Goal: Information Seeking & Learning: Learn about a topic

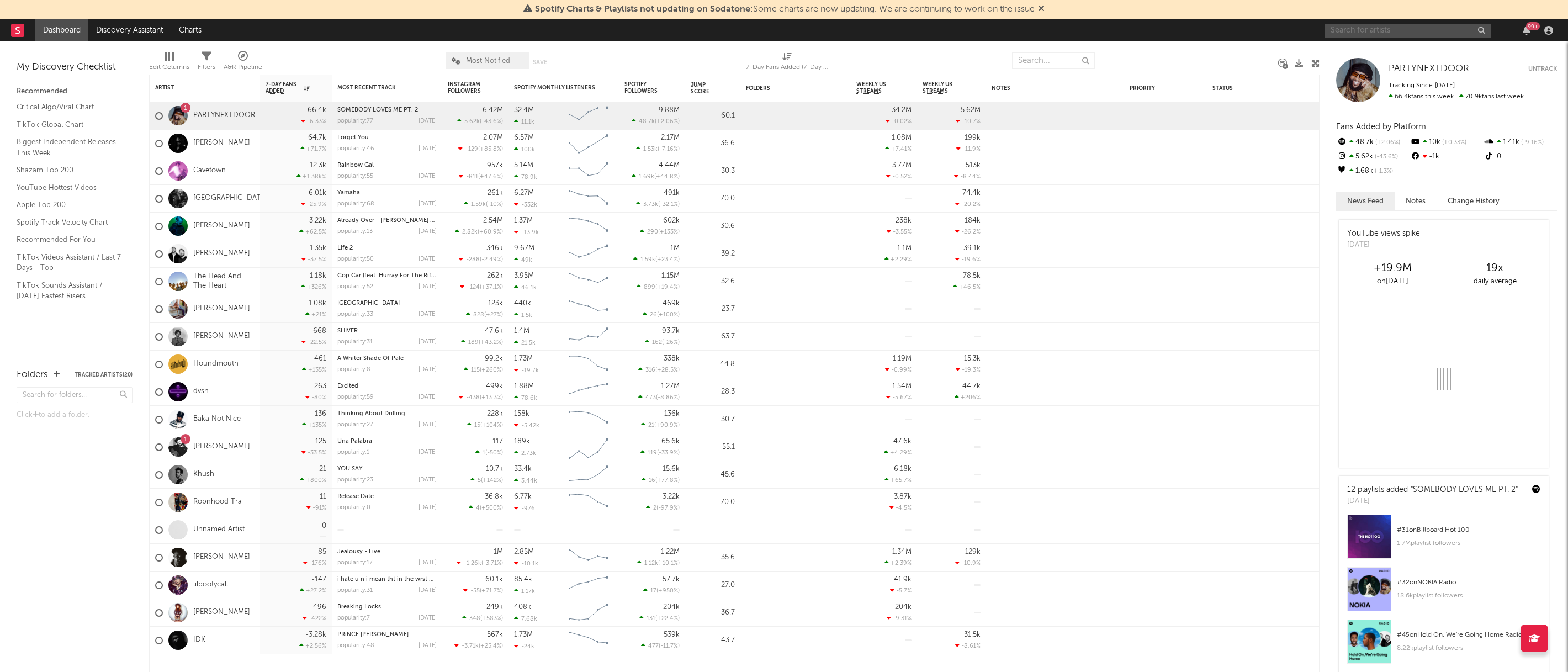
click at [1403, 31] on input "text" at bounding box center [1408, 30] width 165 height 14
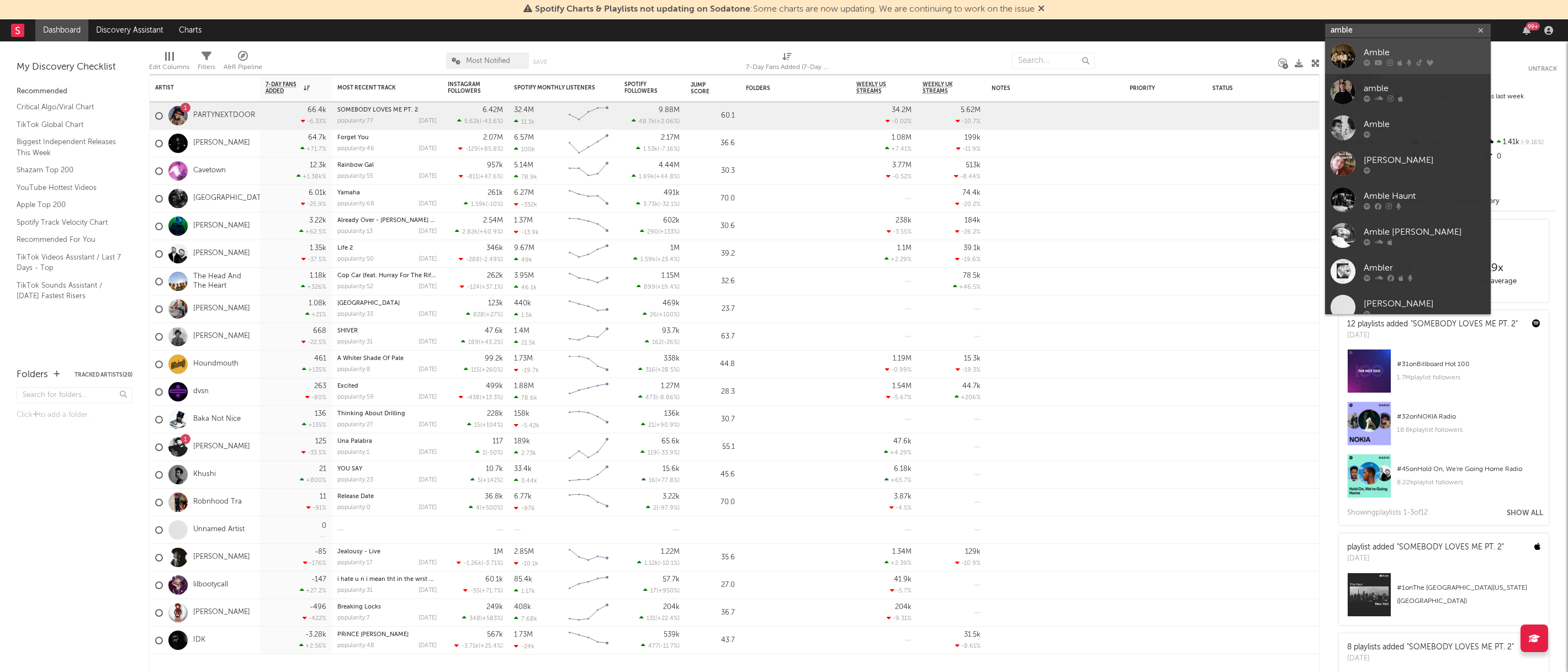
type input "amble"
click at [1389, 48] on div "Amble" at bounding box center [1425, 53] width 122 height 13
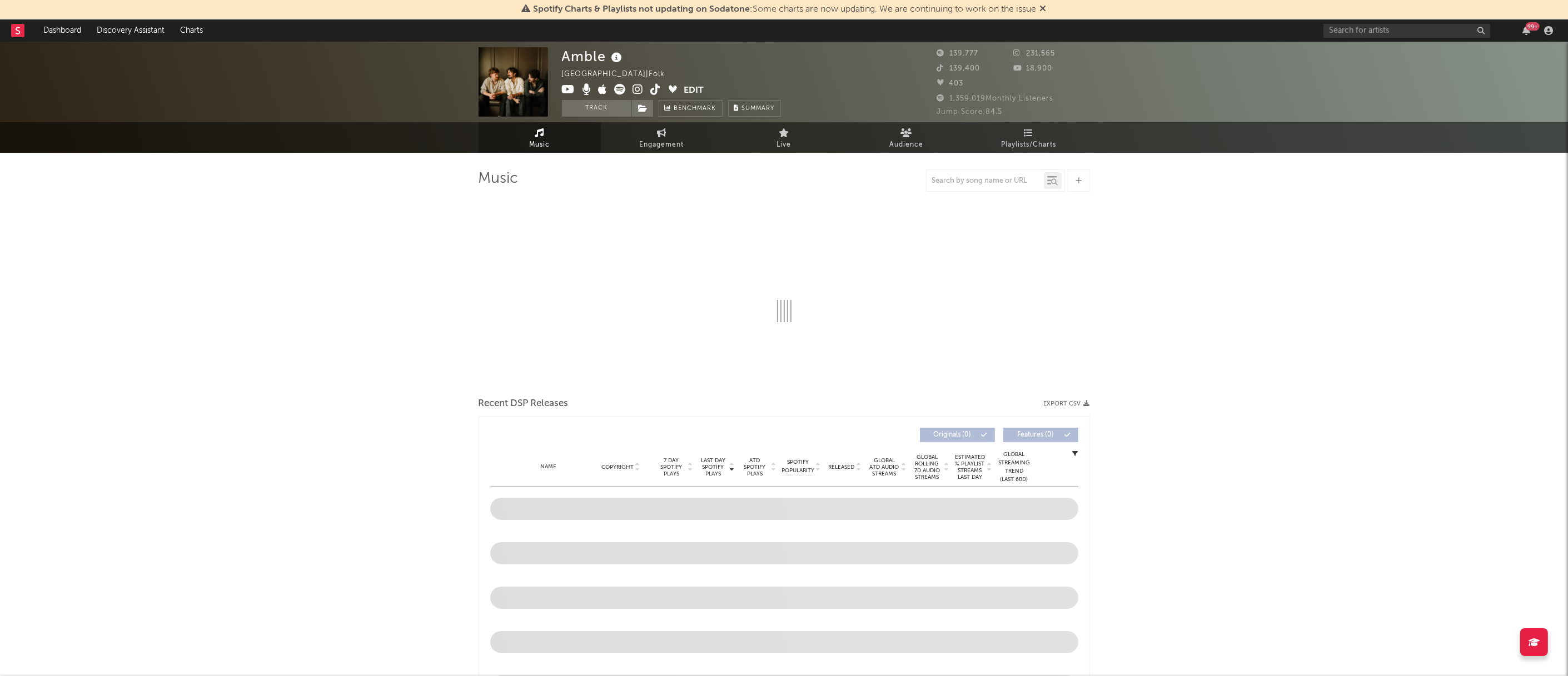
select select "6m"
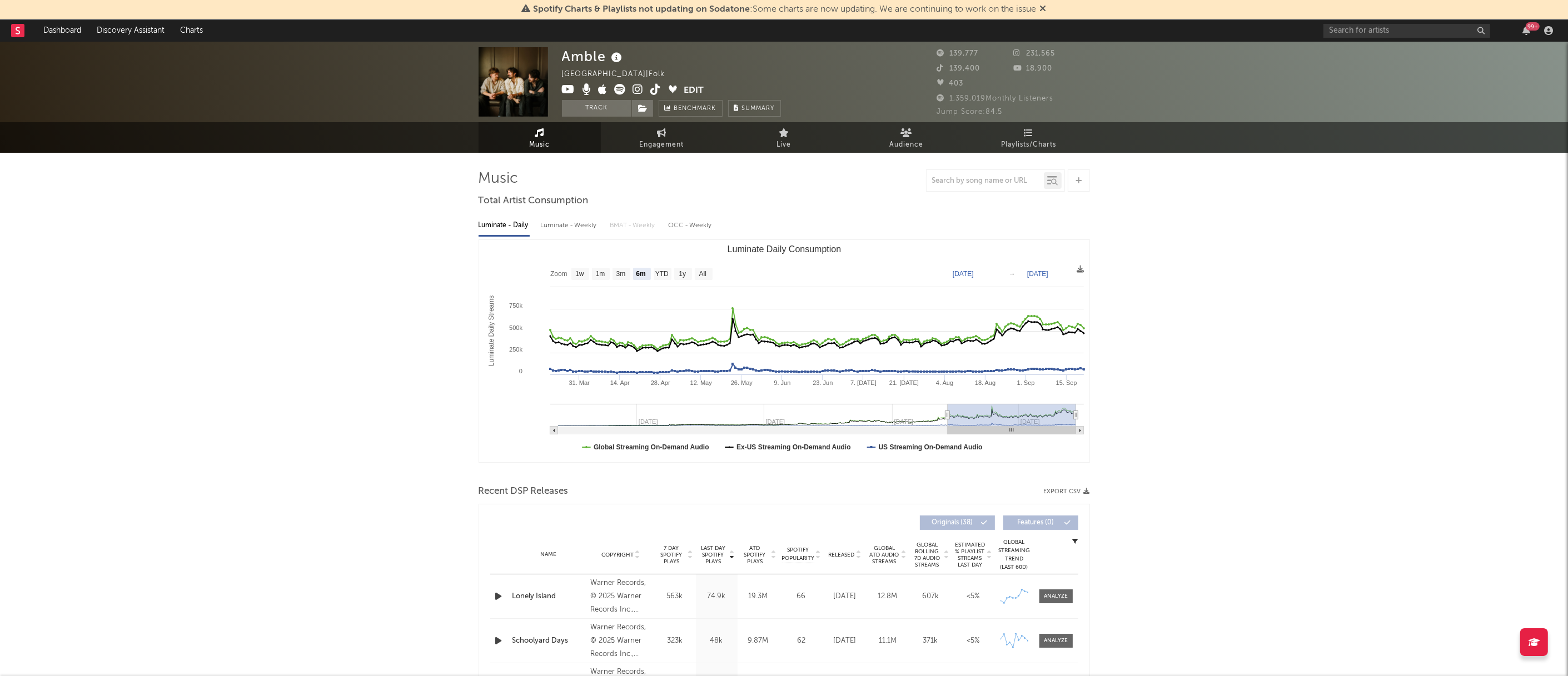
click at [937, 68] on icon at bounding box center [942, 68] width 11 height 7
click at [912, 136] on link "Audience" at bounding box center [906, 137] width 122 height 30
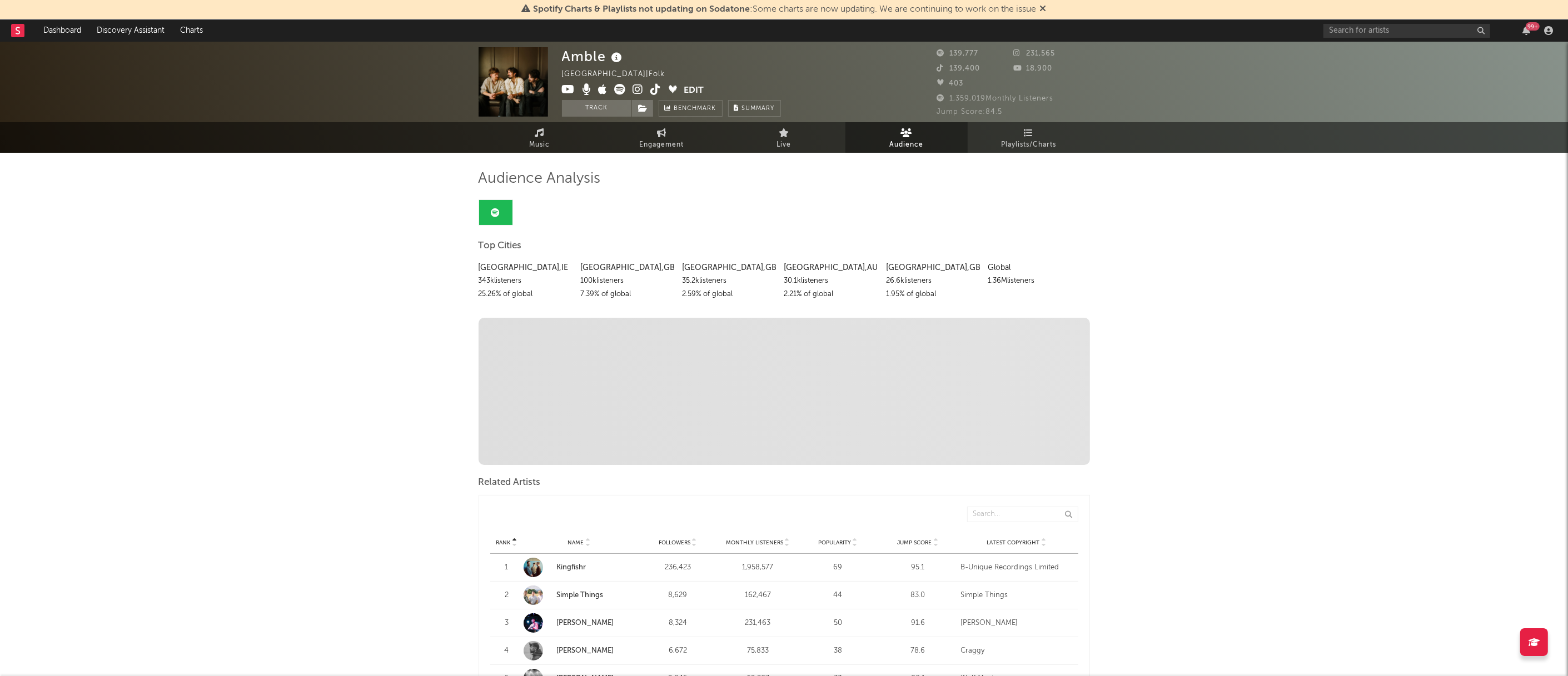
click at [656, 90] on icon at bounding box center [656, 89] width 10 height 11
click at [783, 132] on icon at bounding box center [784, 133] width 10 height 9
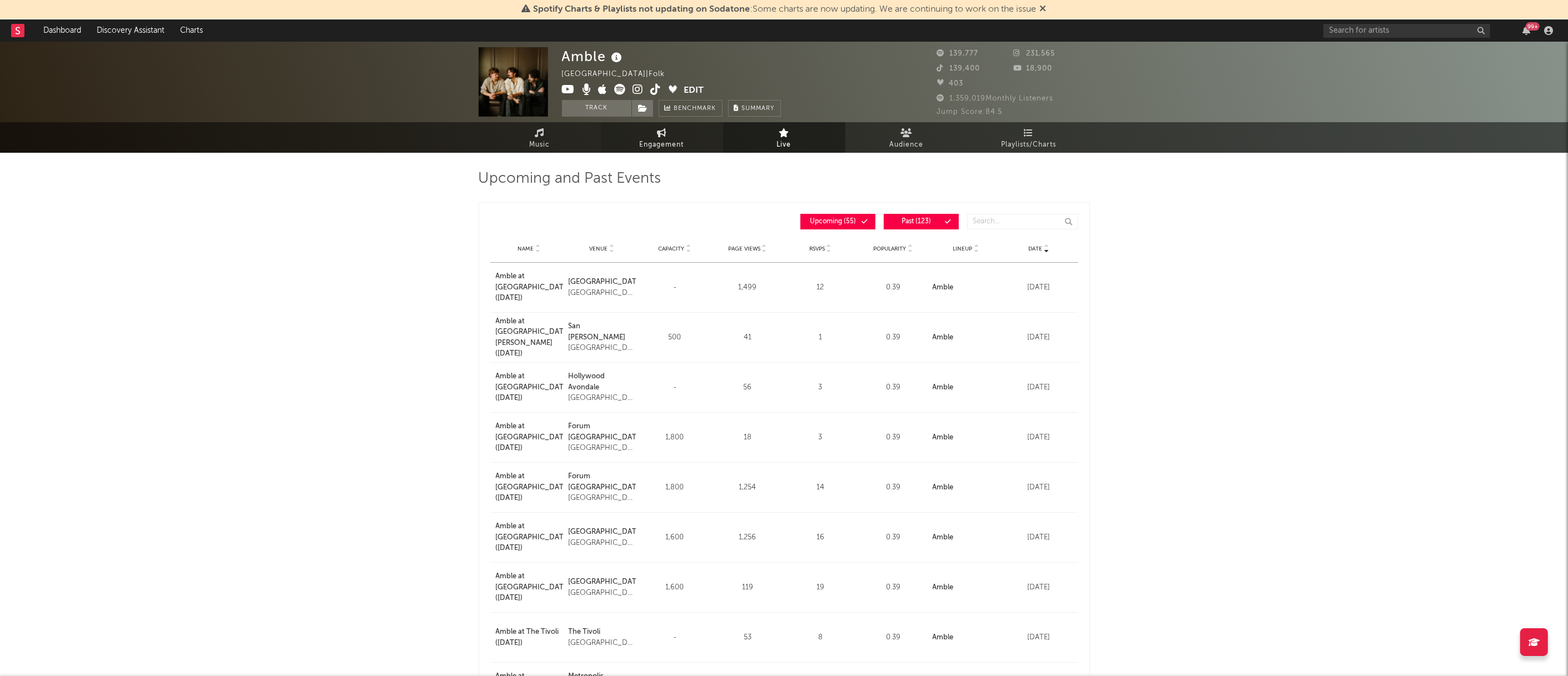
click at [670, 137] on link "Engagement" at bounding box center [662, 137] width 122 height 30
select select "1w"
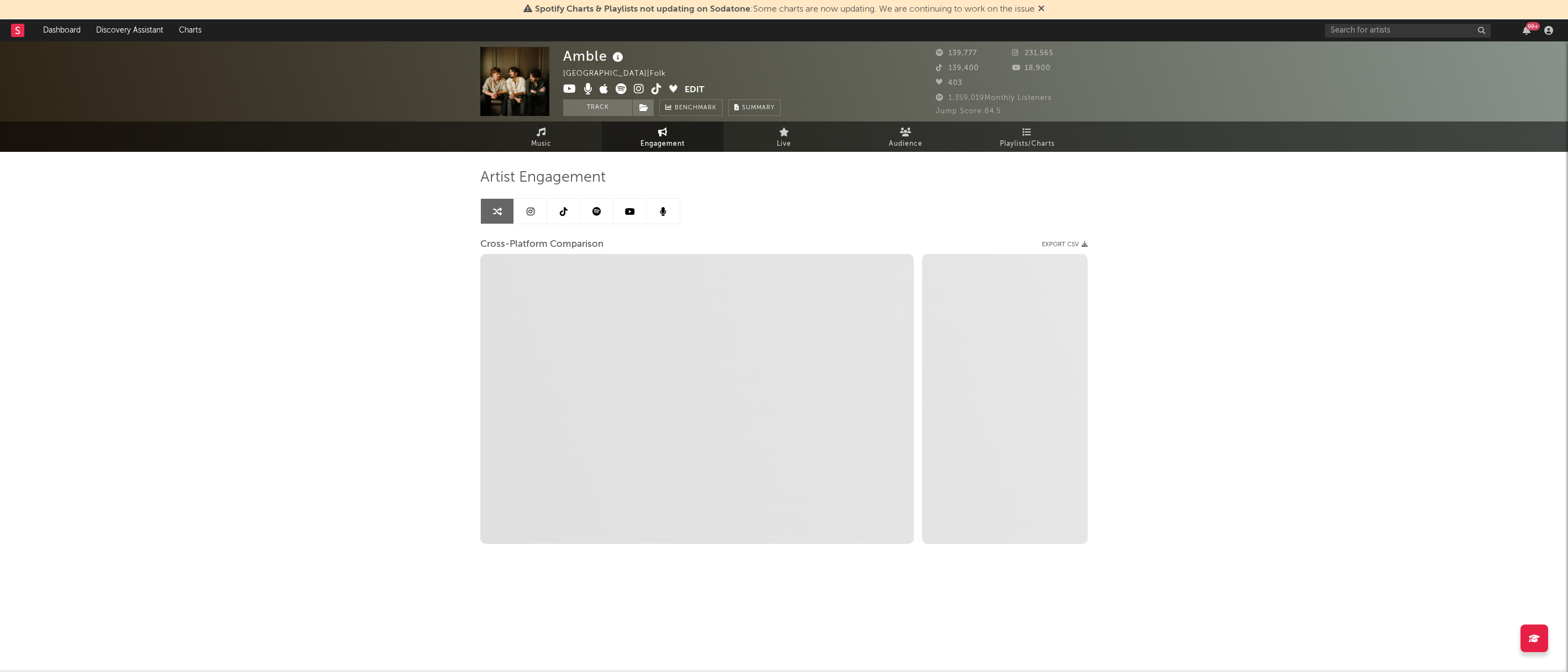
select select "1m"
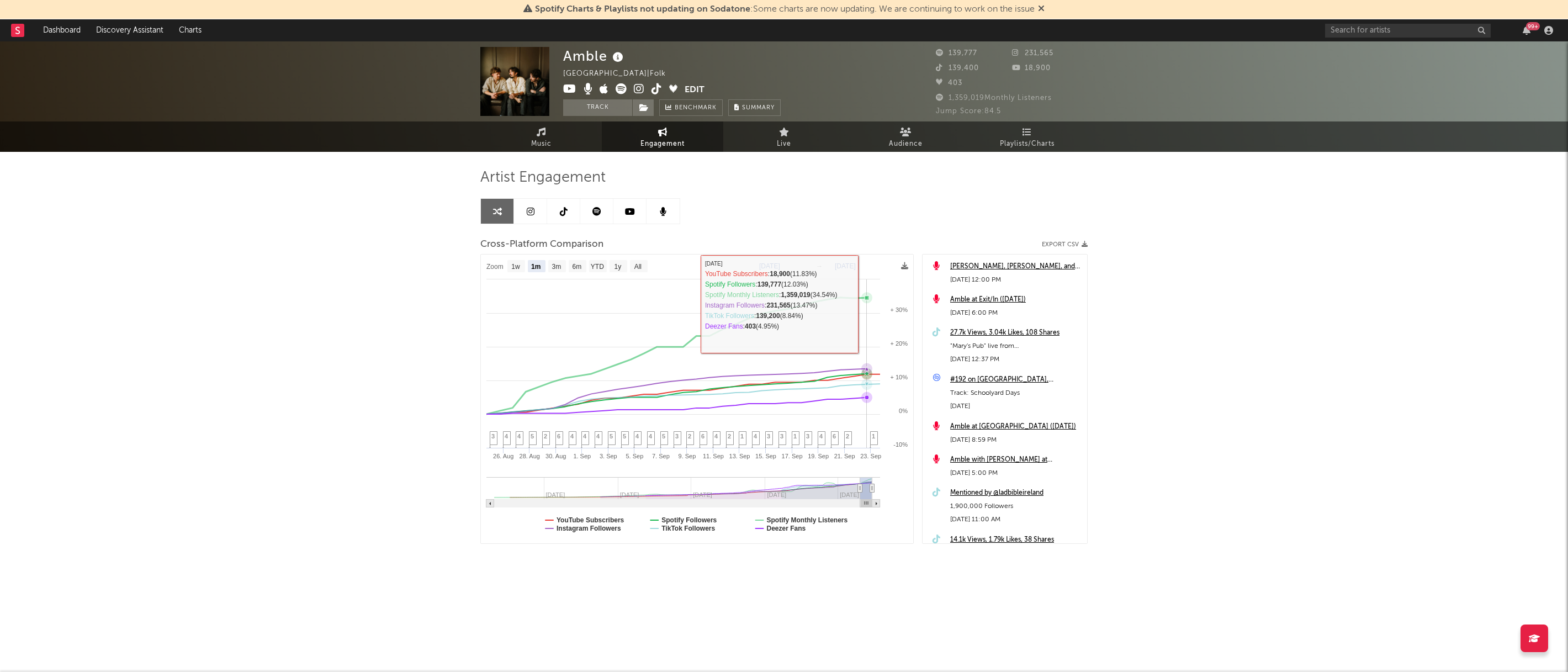
click at [867, 301] on icon at bounding box center [867, 297] width 11 height 11
click at [567, 216] on link at bounding box center [563, 212] width 33 height 25
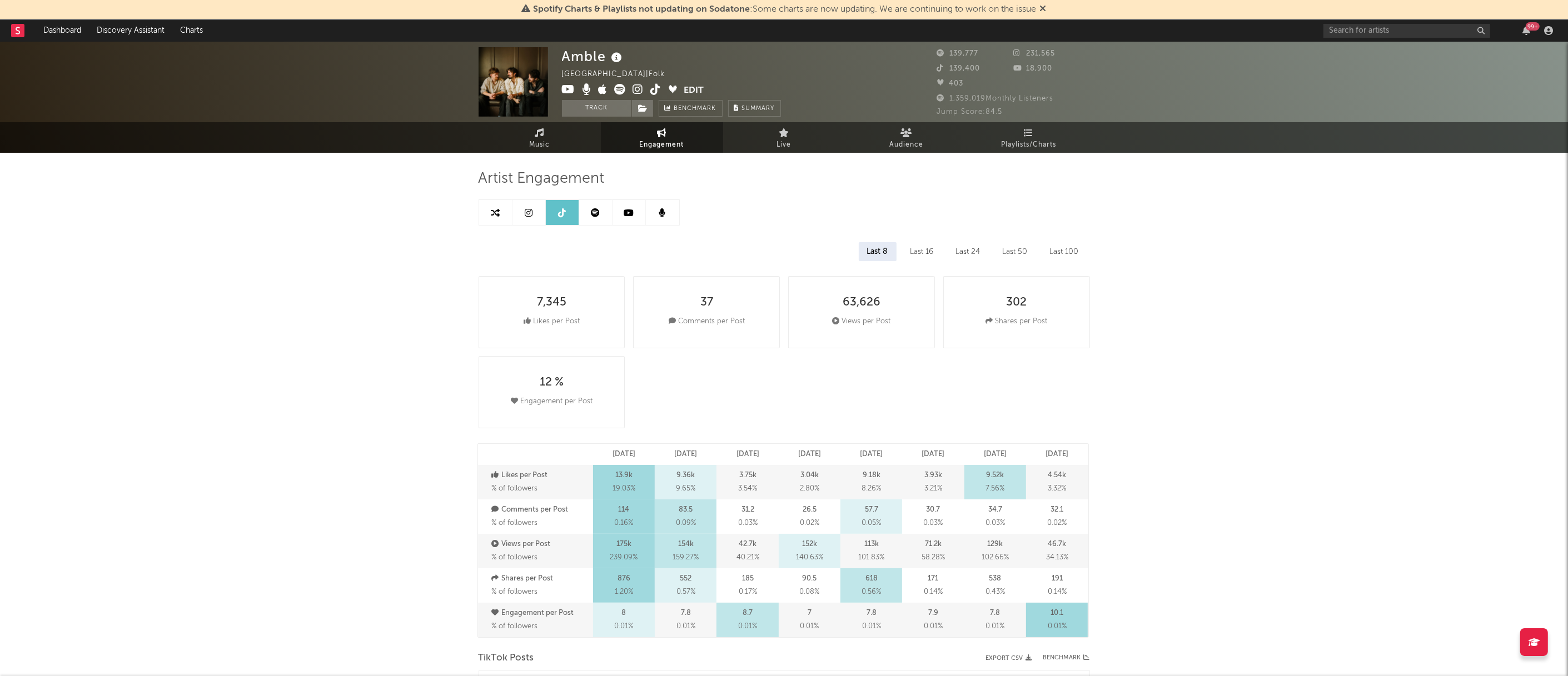
select select "6m"
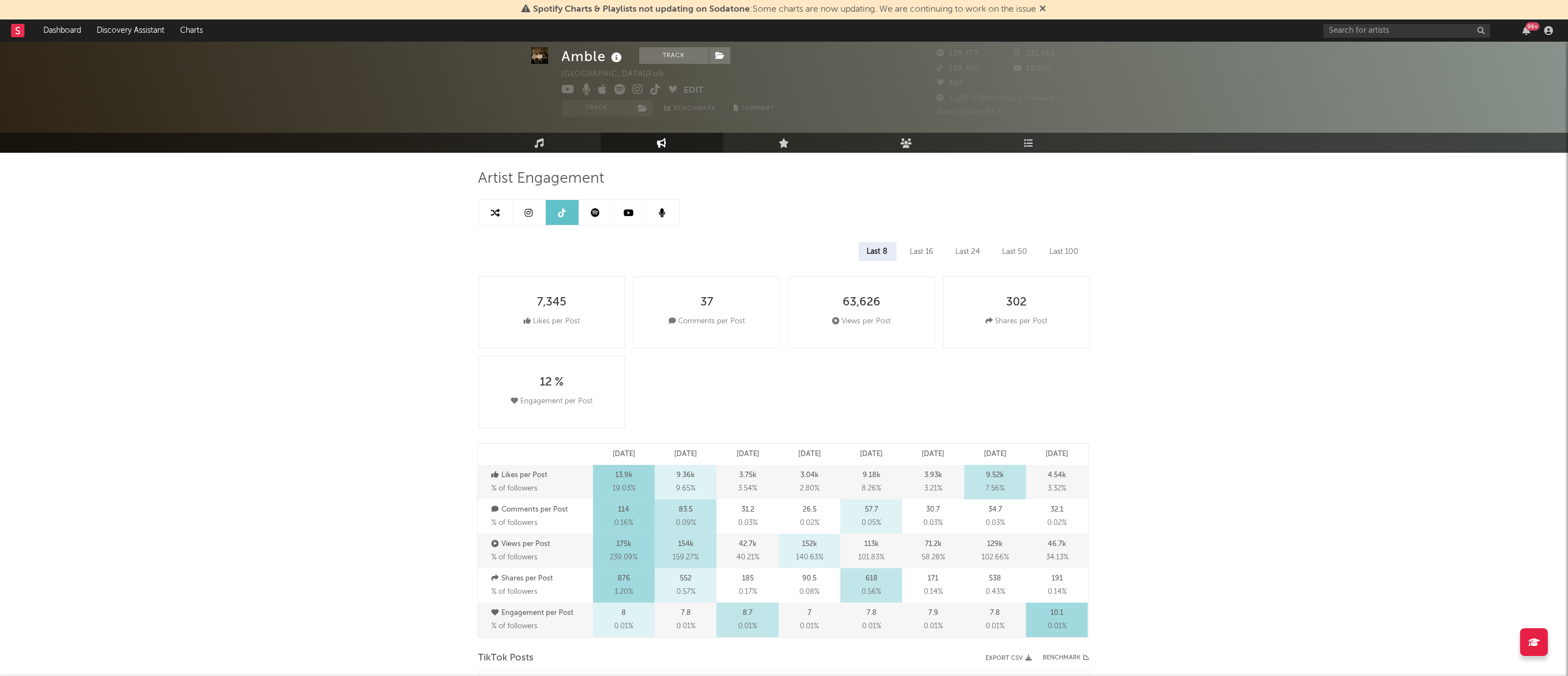
scroll to position [69, 0]
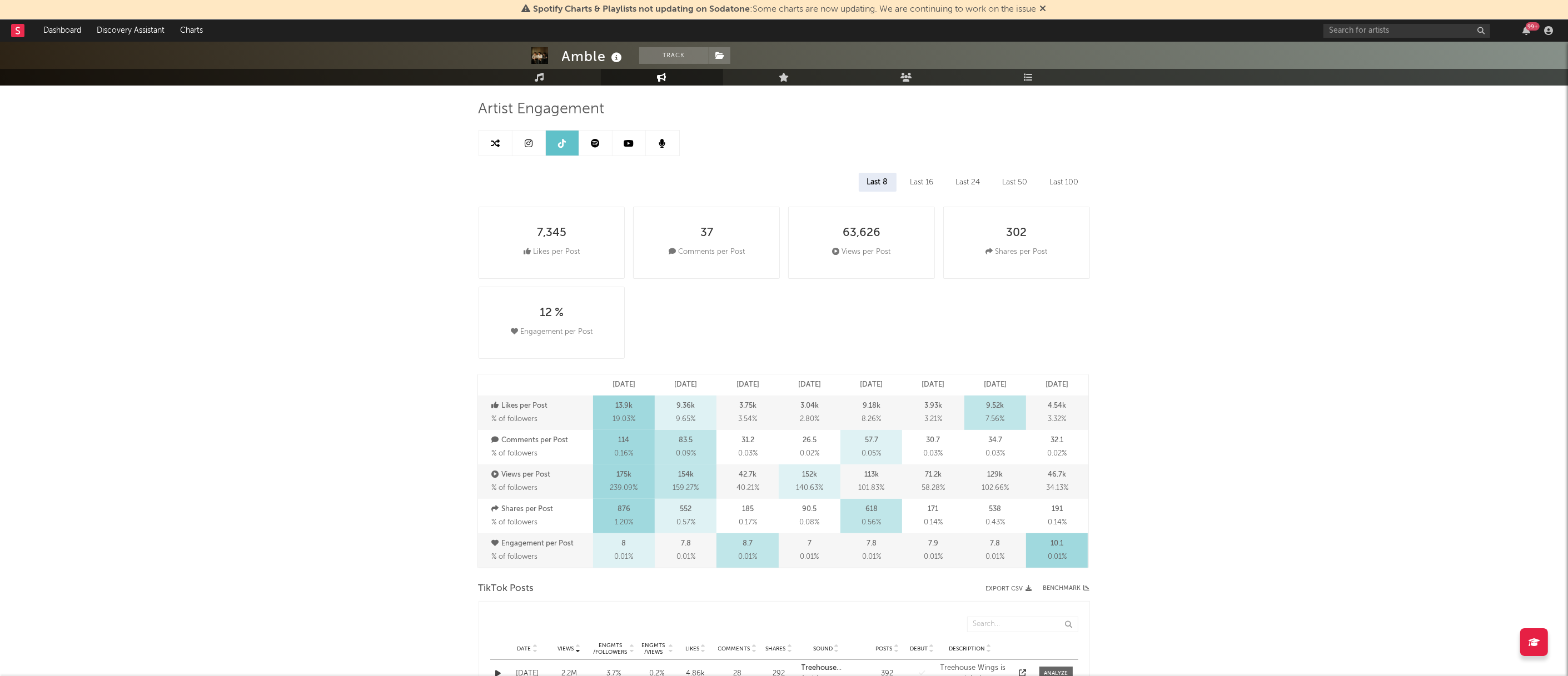
click at [968, 184] on div "Last 24" at bounding box center [968, 183] width 41 height 19
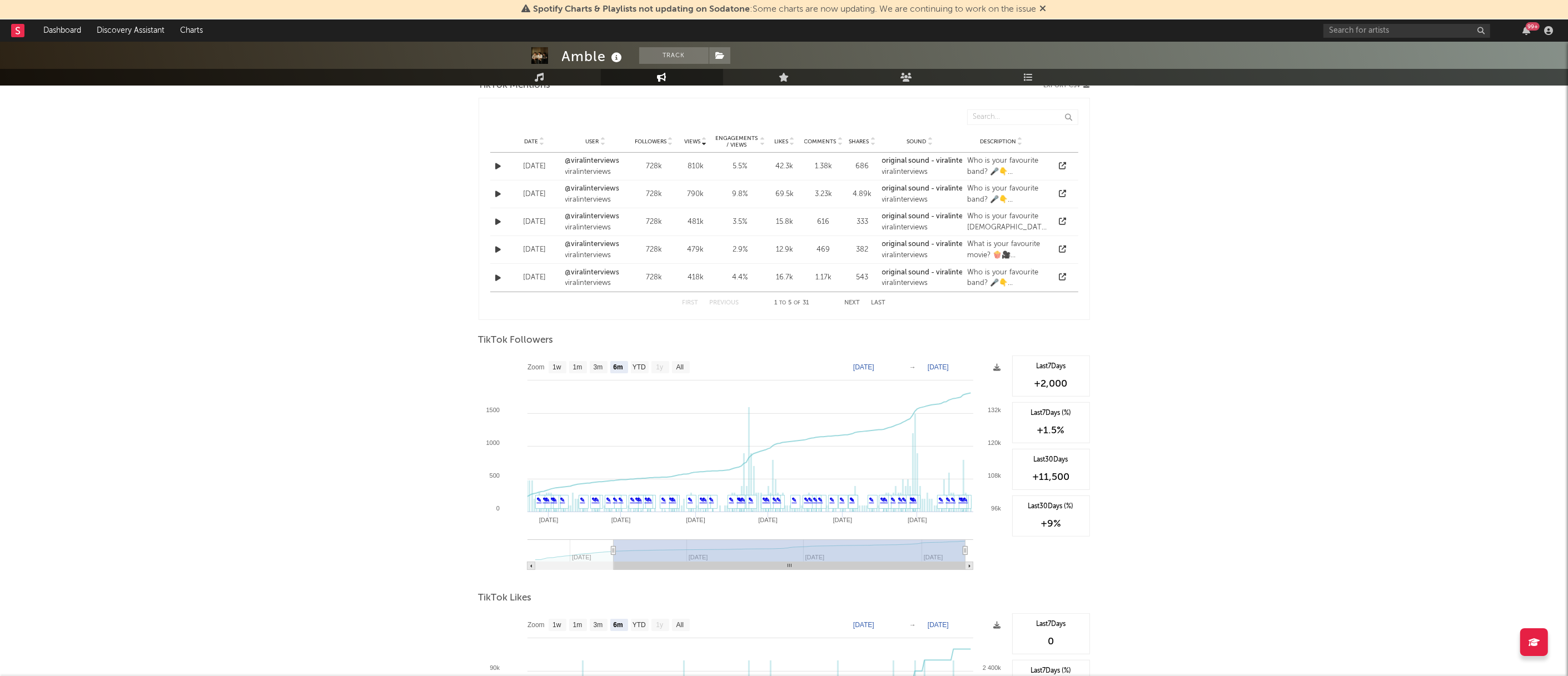
scroll to position [833, 0]
click at [874, 367] on text "[DATE]" at bounding box center [864, 365] width 21 height 8
click at [1351, 406] on div "Amble Track [GEOGRAPHIC_DATA] | Folk Edit Track Benchmark Summary 139,777 231,5…" at bounding box center [784, 60] width 1568 height 1703
click at [874, 367] on text "[DATE]" at bounding box center [864, 365] width 21 height 8
click at [853, 365] on input "[DATE]" at bounding box center [871, 365] width 52 height 11
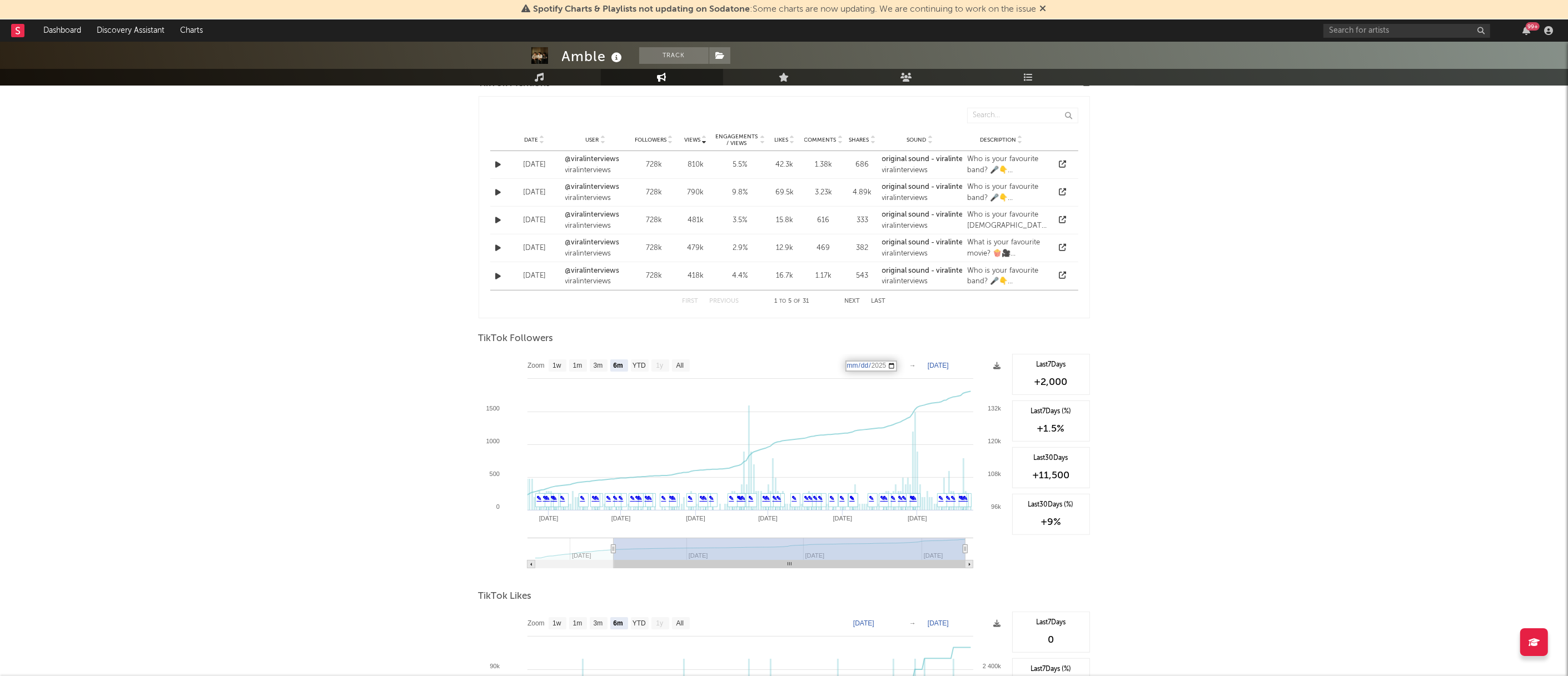
click at [897, 365] on input "[DATE]" at bounding box center [871, 365] width 52 height 11
type input "[DATE]"
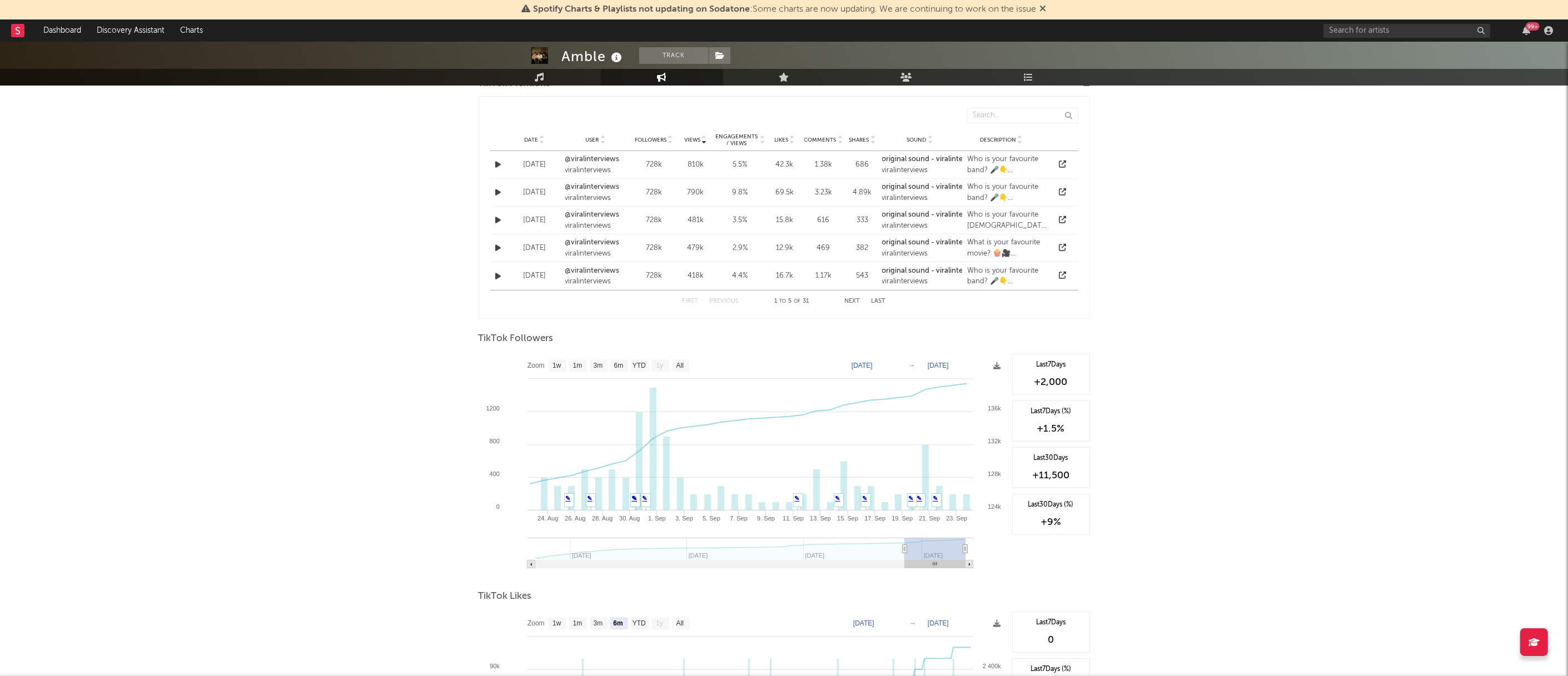
click at [1225, 392] on div "Amble Track [GEOGRAPHIC_DATA] | Folk Edit Track Benchmark Summary 139,777 231,5…" at bounding box center [784, 60] width 1568 height 1703
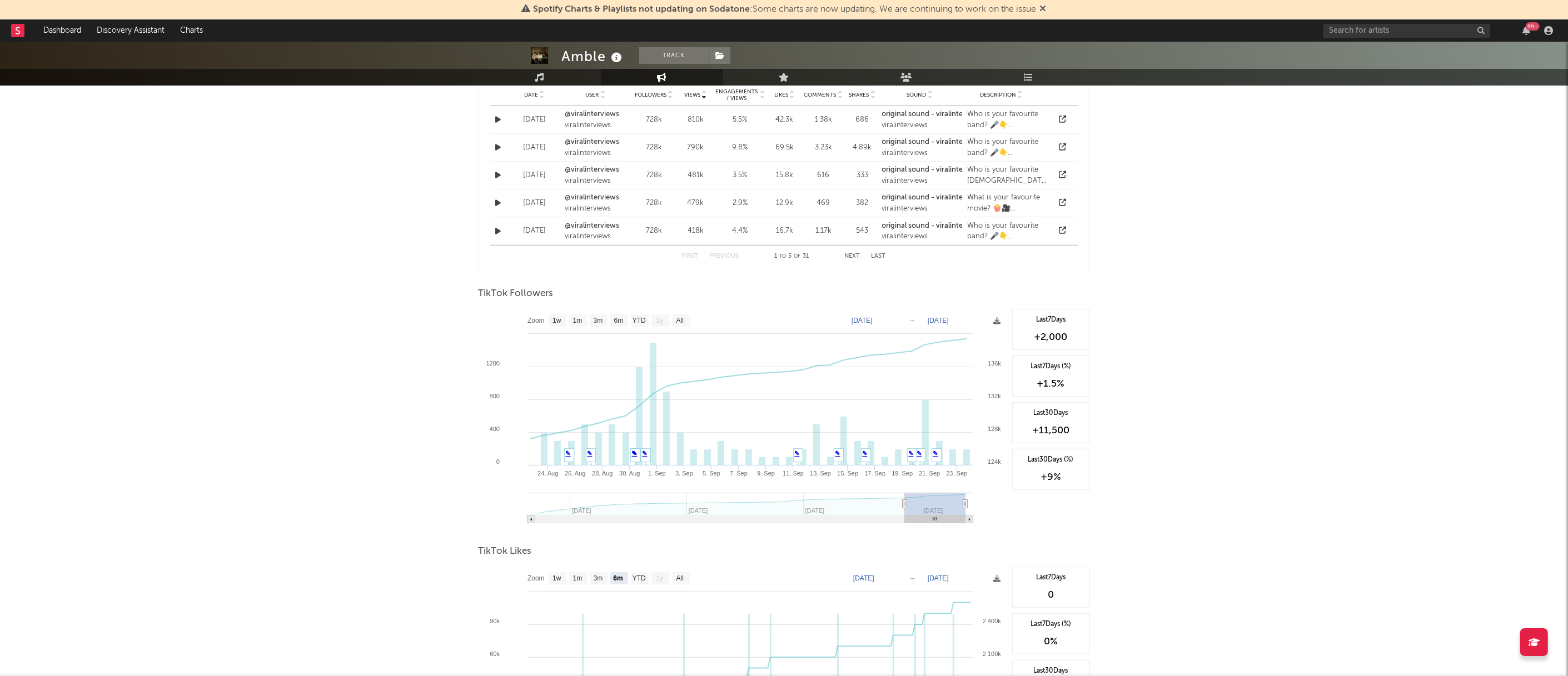
scroll to position [903, 0]
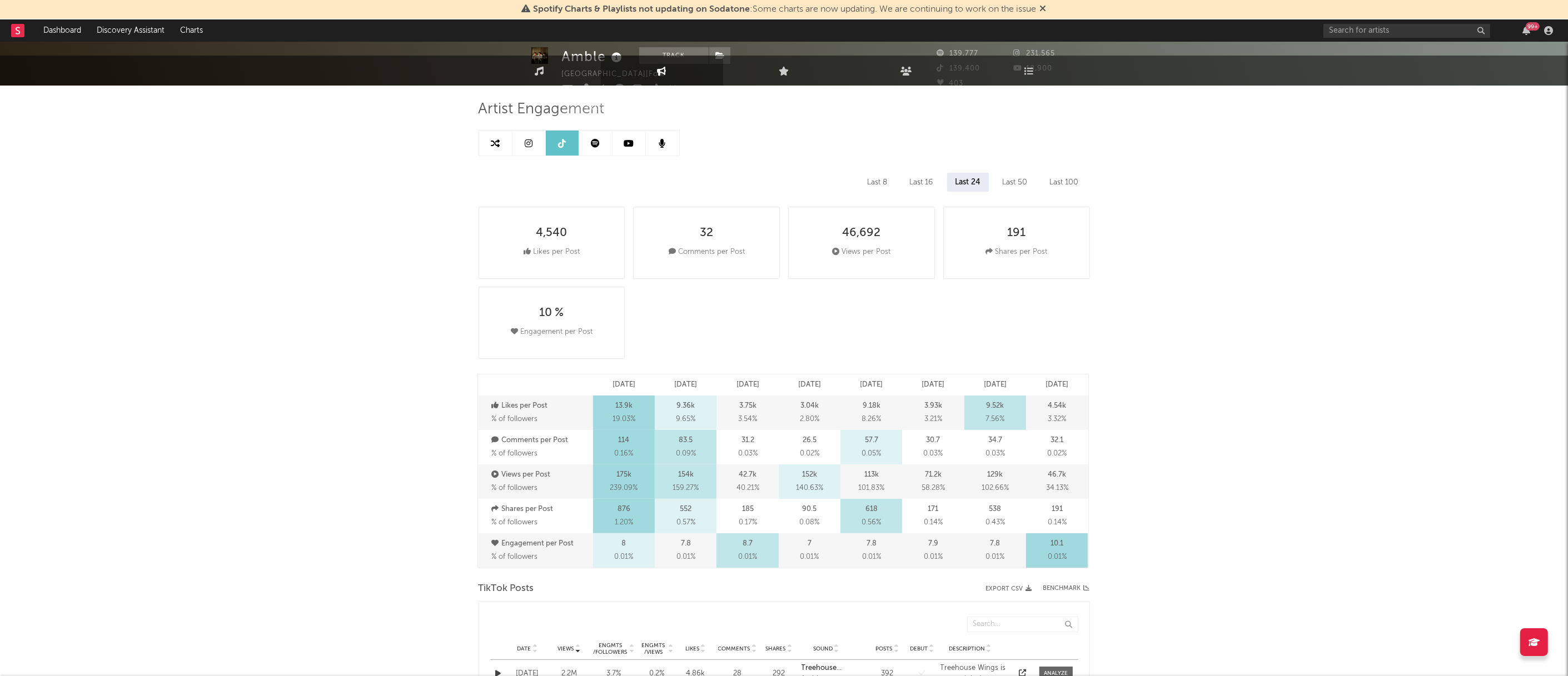
scroll to position [0, 0]
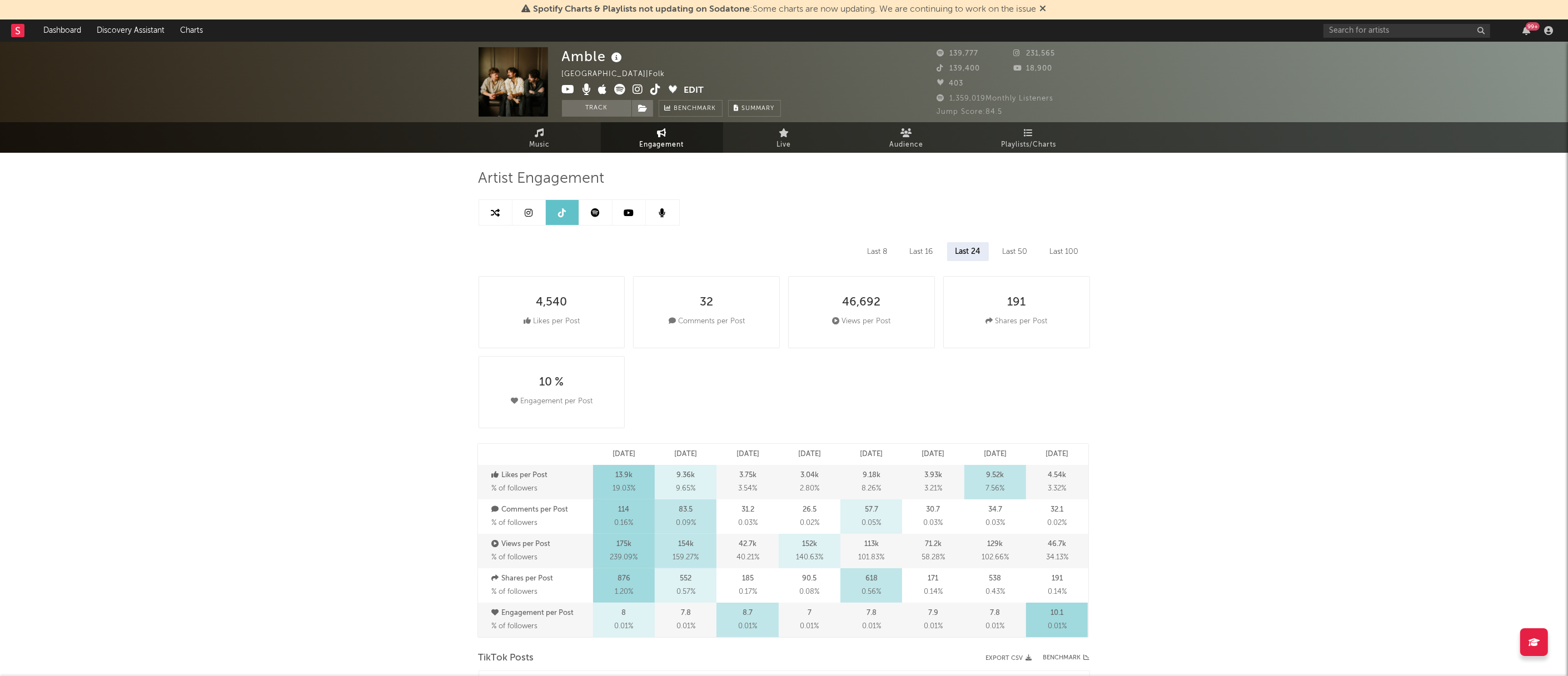
click at [595, 216] on icon at bounding box center [595, 213] width 9 height 9
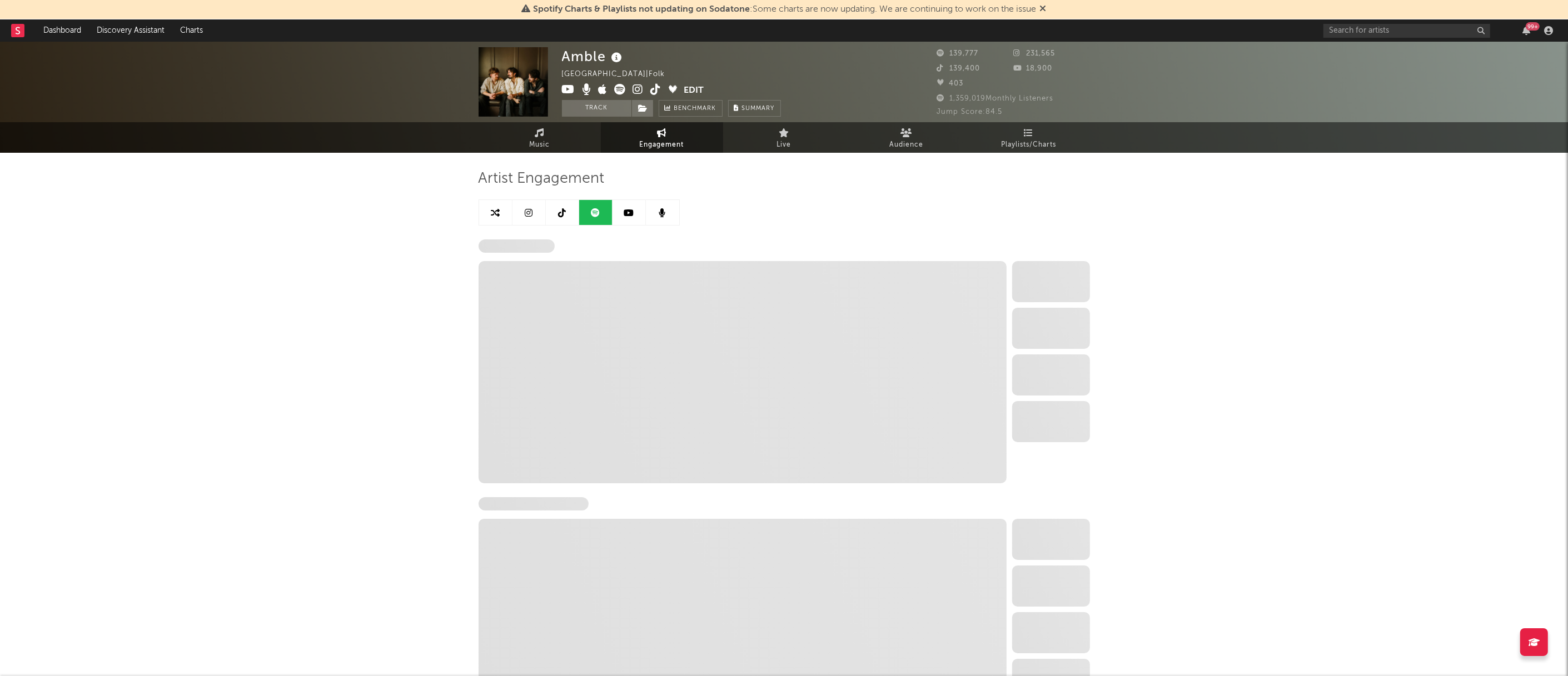
select select "6m"
select select "1w"
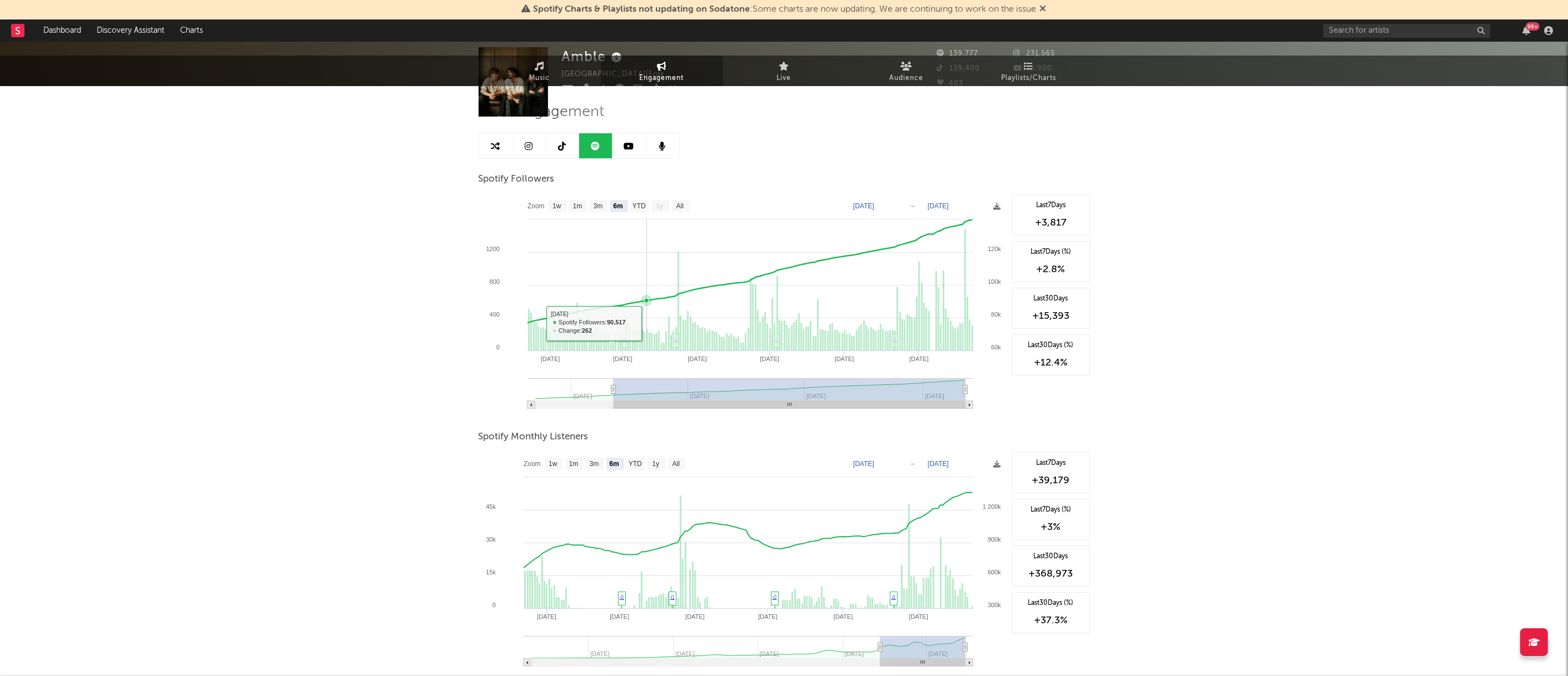
scroll to position [139, 0]
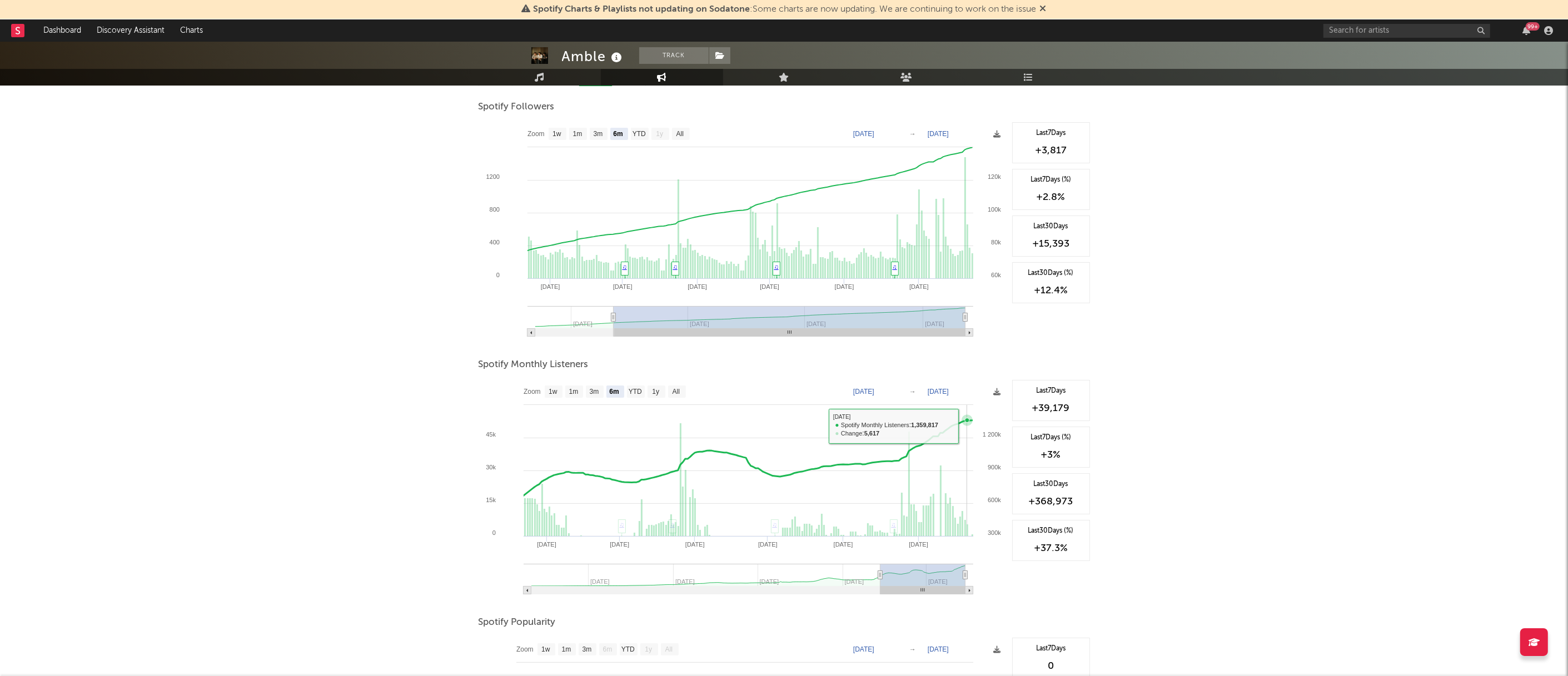
click at [967, 426] on rect at bounding box center [742, 491] width 528 height 222
